Goal: Check status: Check status

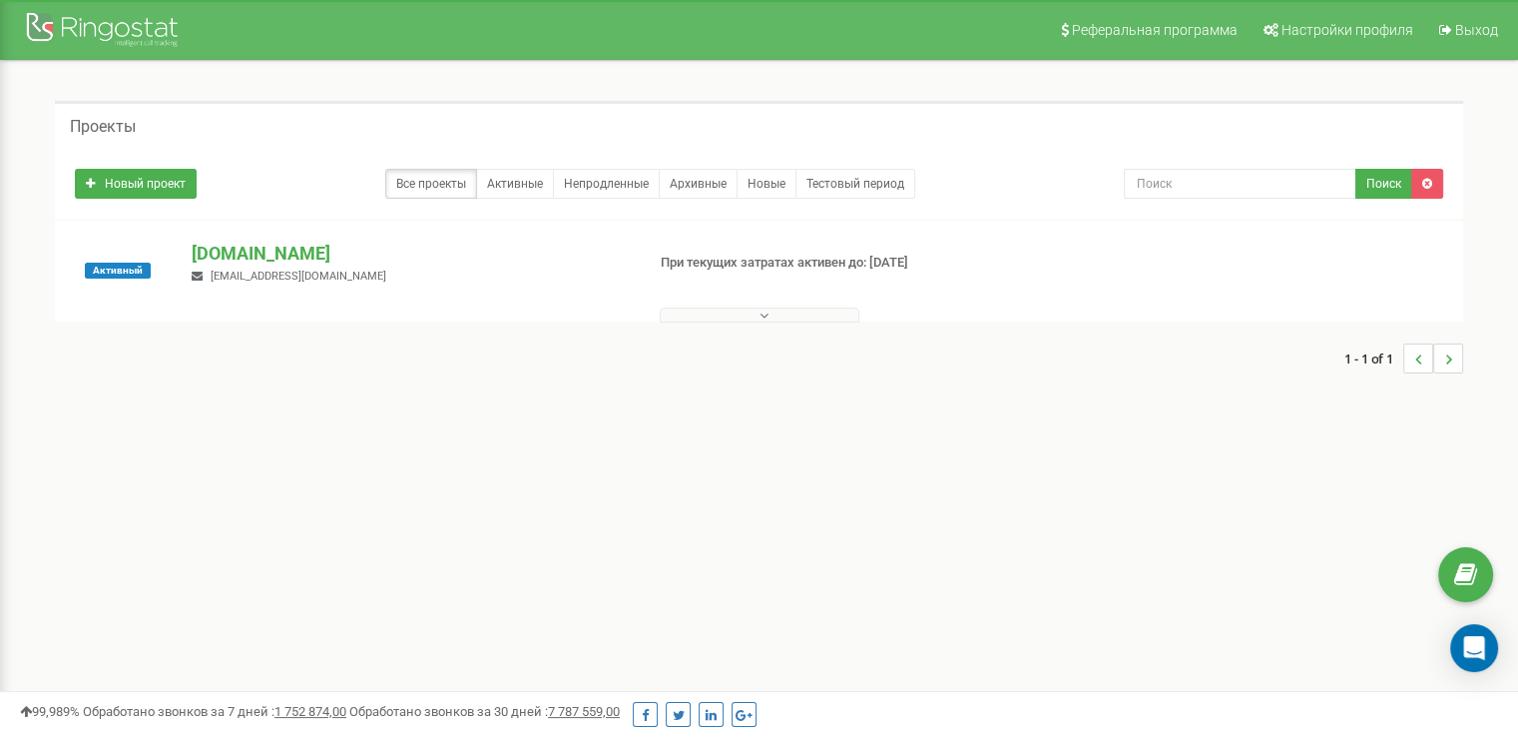
click at [303, 224] on div "Активный [DOMAIN_NAME] [EMAIL_ADDRESS][DOMAIN_NAME] При текущих затратах активе…" at bounding box center [759, 271] width 1408 height 101
click at [338, 258] on p "[DOMAIN_NAME]" at bounding box center [410, 254] width 436 height 26
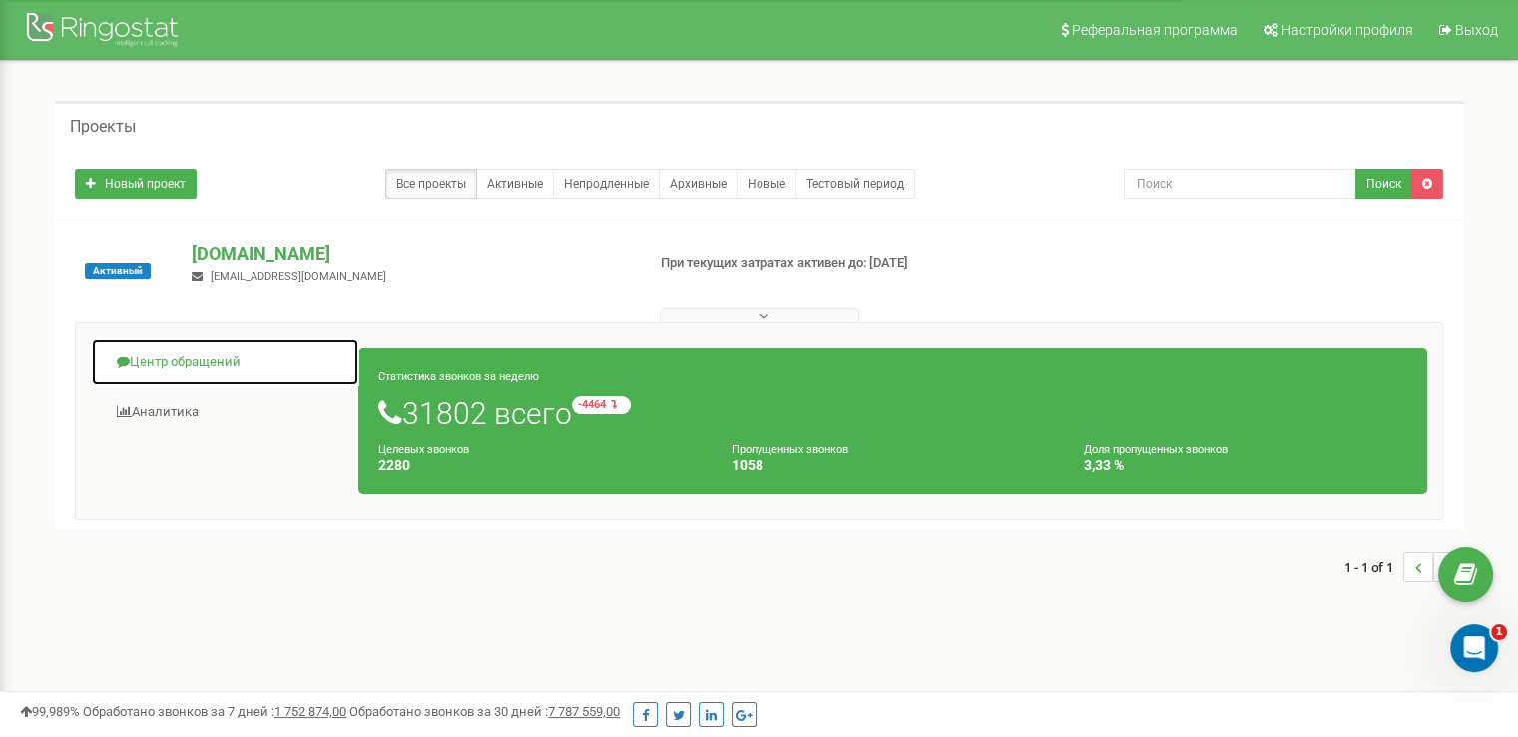
drag, startPoint x: 229, startPoint y: 363, endPoint x: 375, endPoint y: 374, distance: 147.1
click at [230, 364] on link "Центр обращений" at bounding box center [225, 361] width 269 height 49
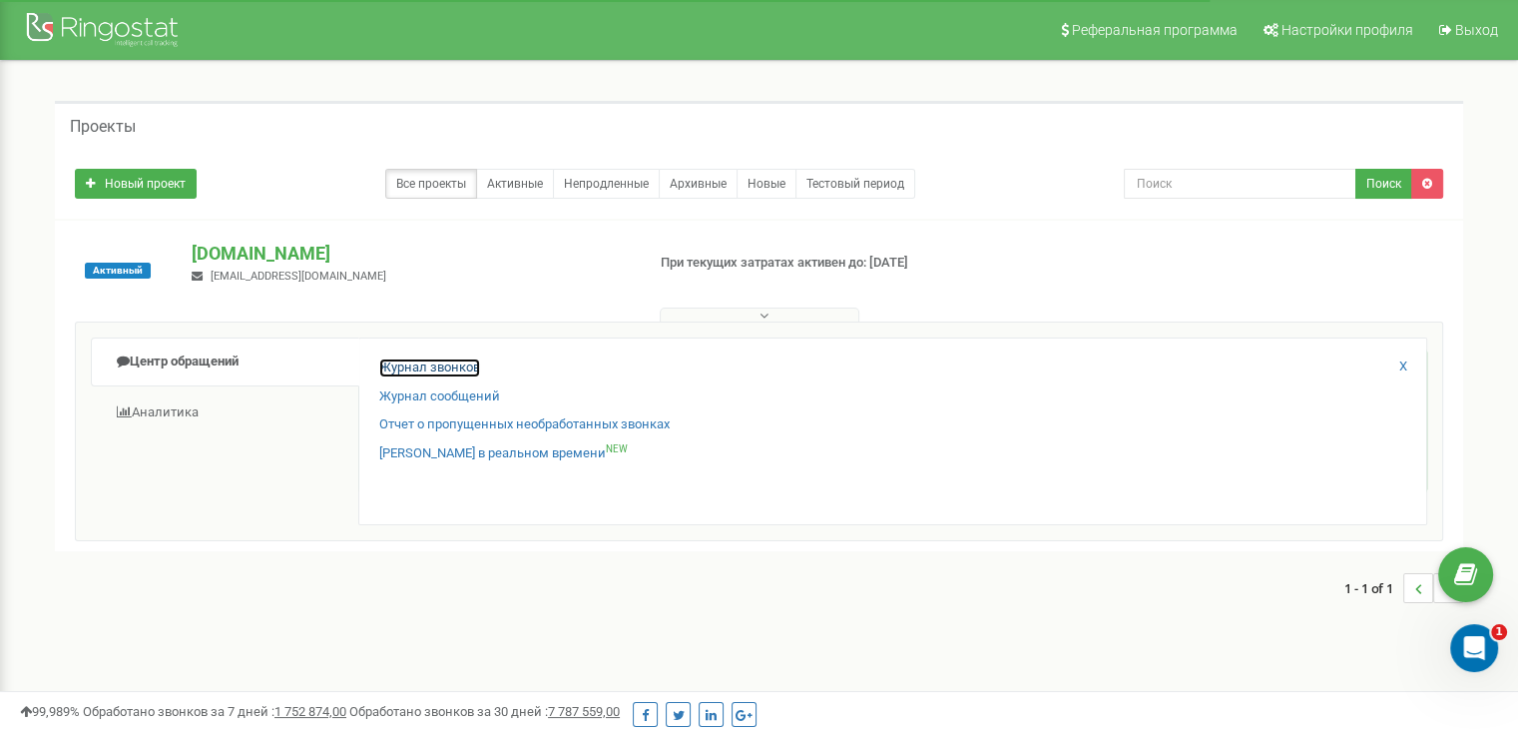
click at [430, 365] on link "Журнал звонков" at bounding box center [429, 367] width 101 height 19
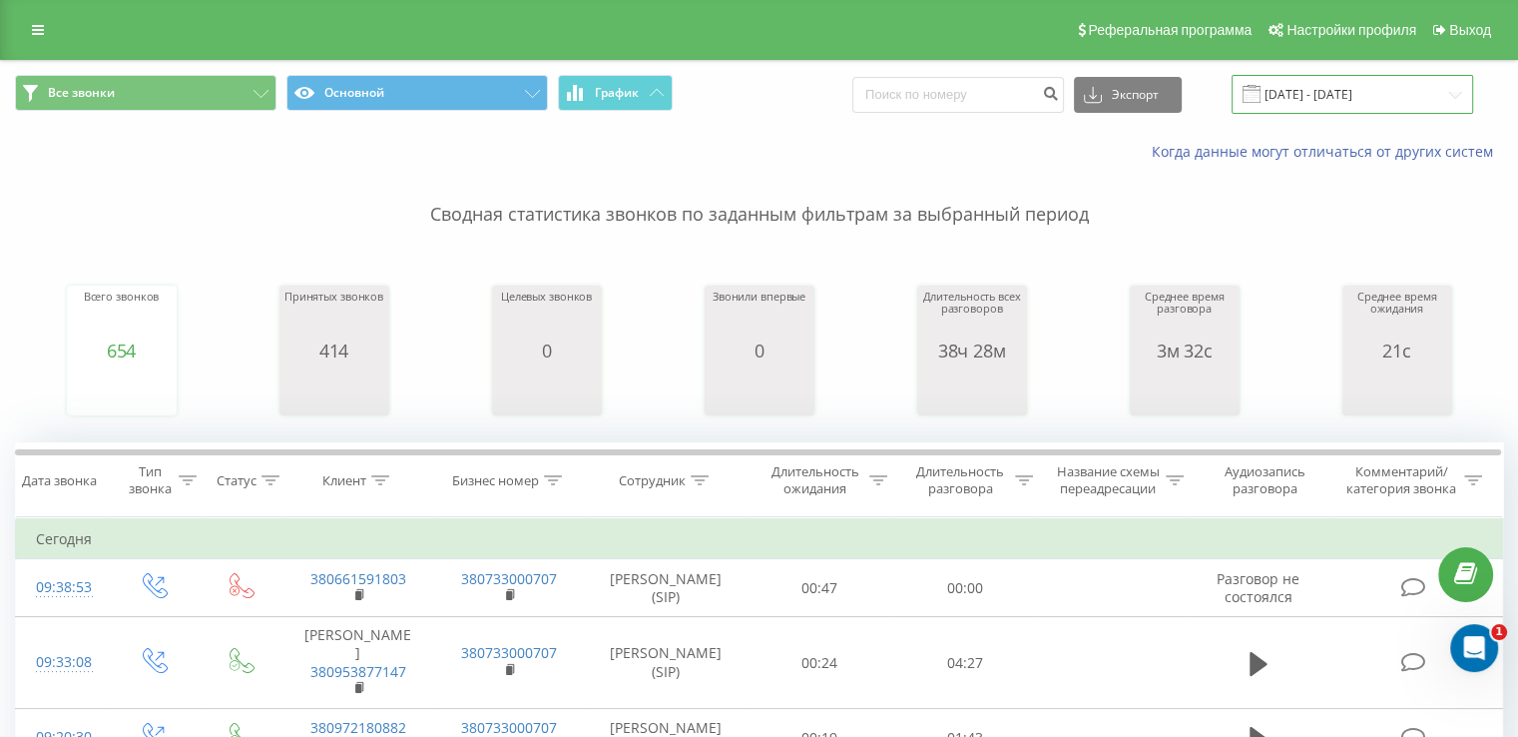
click at [1378, 96] on input "[DATE] - [DATE]" at bounding box center [1353, 94] width 242 height 39
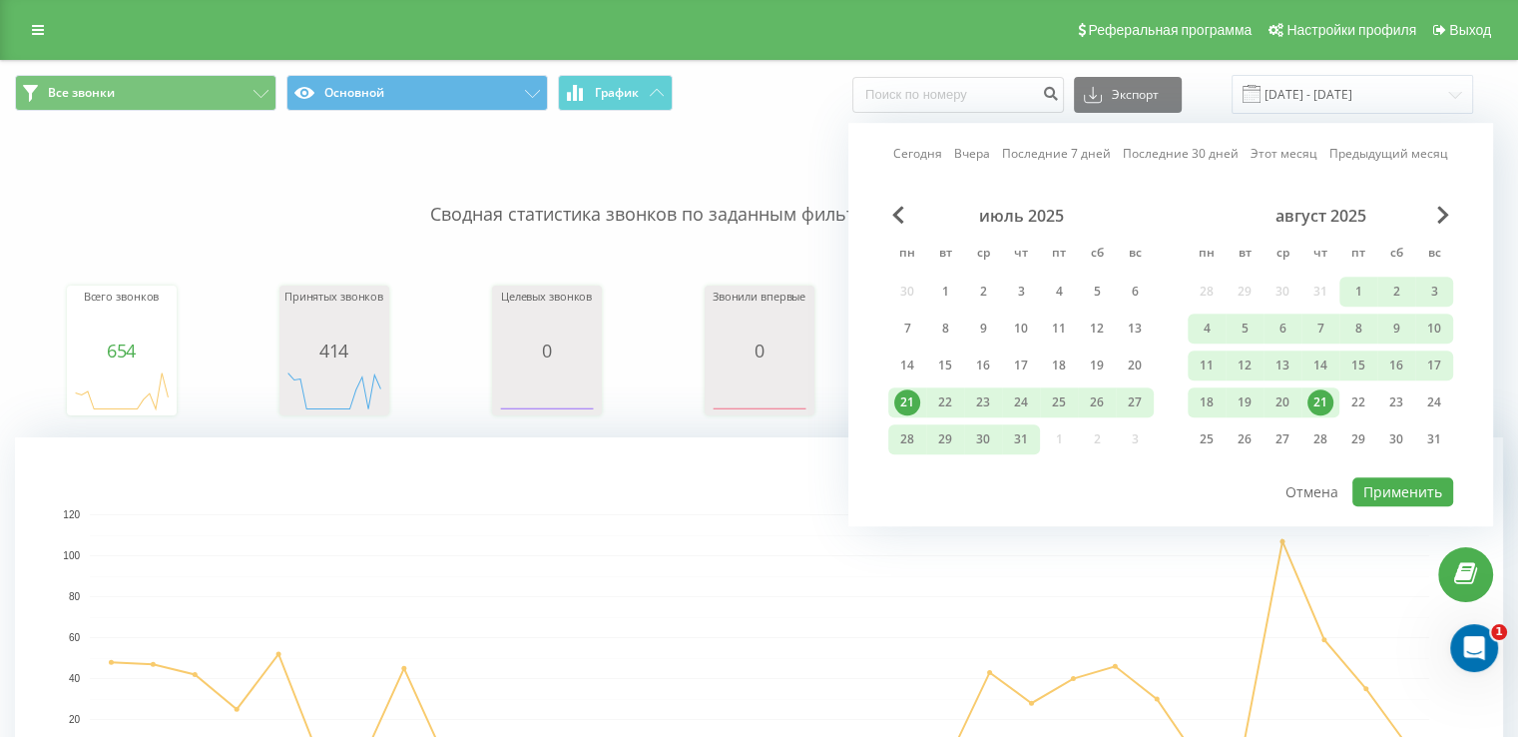
click at [1326, 394] on div "21" at bounding box center [1321, 402] width 26 height 26
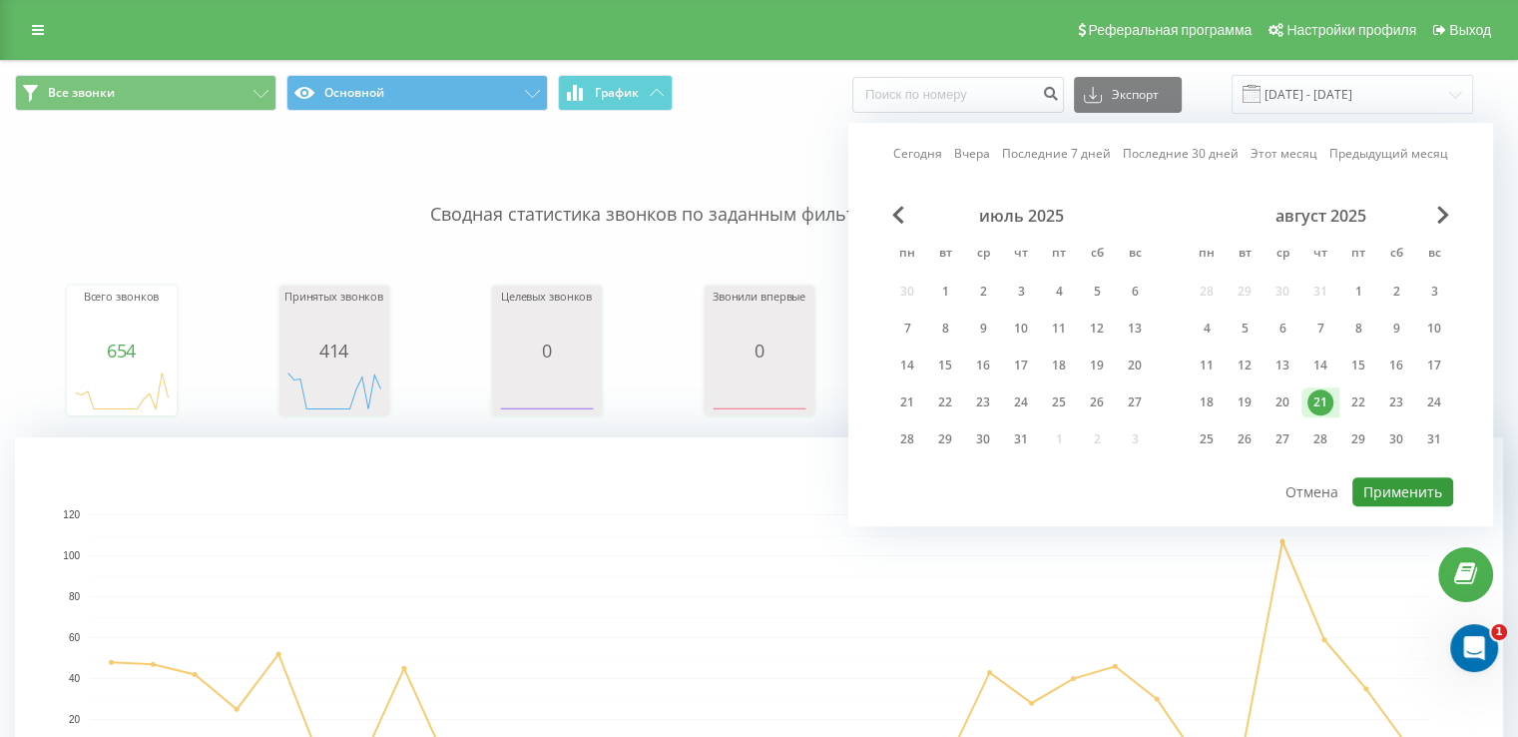
click at [1369, 477] on button "Применить" at bounding box center [1402, 491] width 101 height 29
type input "[DATE] - [DATE]"
